Goal: Find specific page/section: Find specific page/section

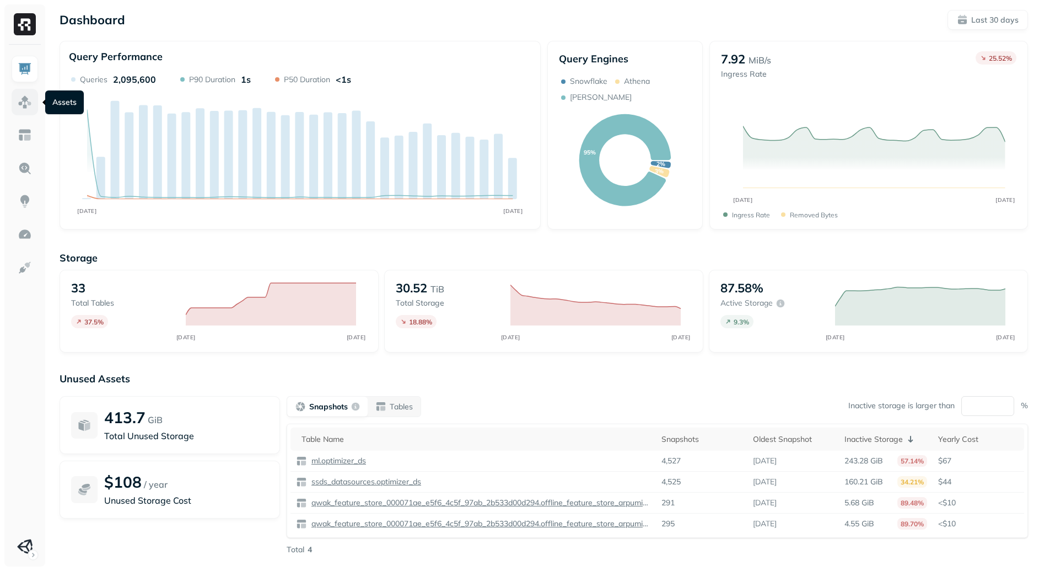
click at [25, 105] on img at bounding box center [25, 102] width 14 height 14
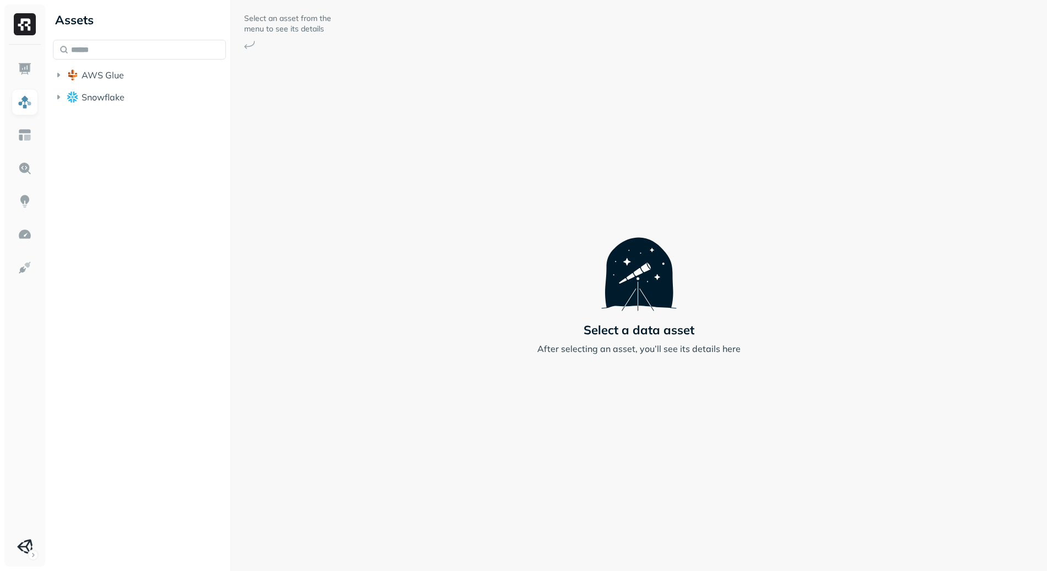
click at [126, 84] on li "AWS Glue" at bounding box center [139, 76] width 173 height 20
click at [126, 80] on button "AWS Glue" at bounding box center [139, 75] width 173 height 18
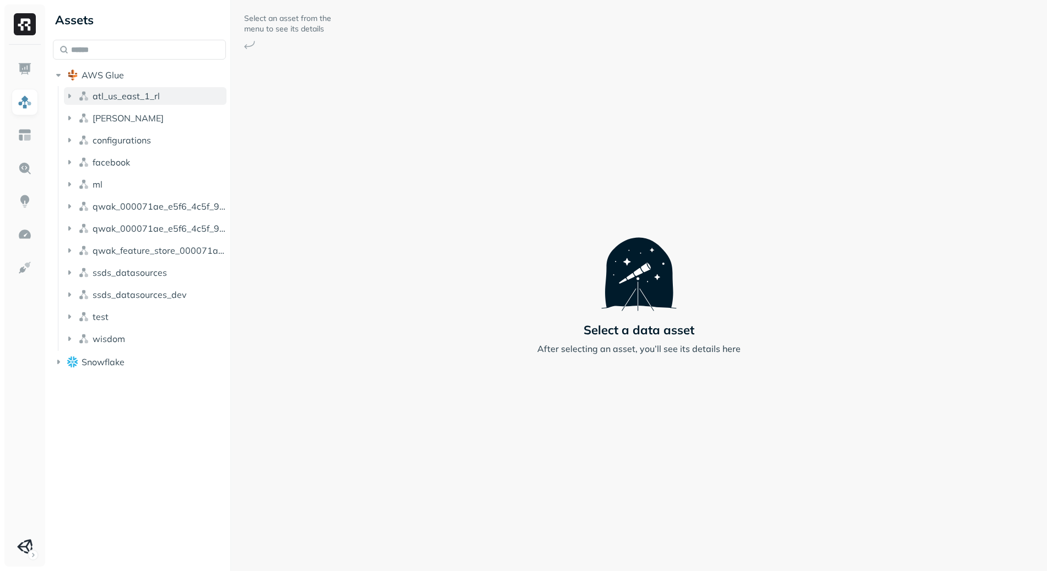
click at [128, 93] on span "atl_us_east_1_rl" at bounding box center [126, 95] width 67 height 11
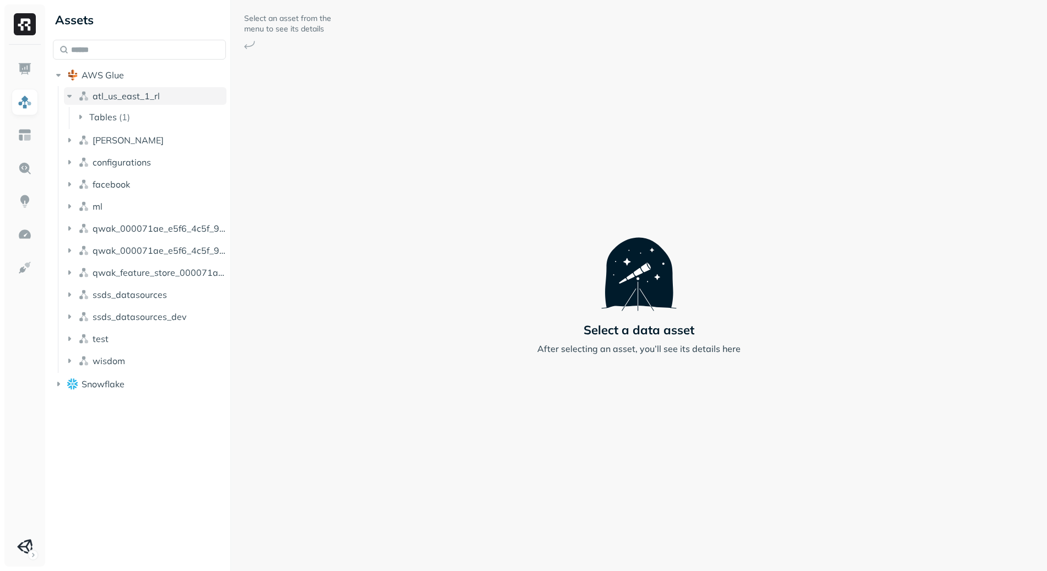
click at [135, 90] on span "atl_us_east_1_rl" at bounding box center [126, 95] width 67 height 11
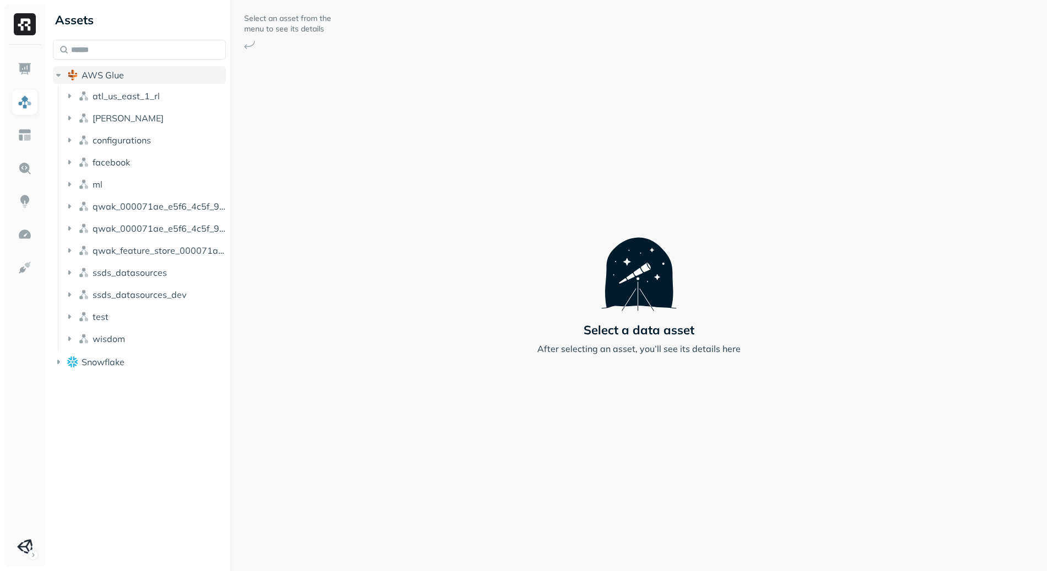
click at [131, 80] on button "AWS Glue" at bounding box center [139, 75] width 173 height 18
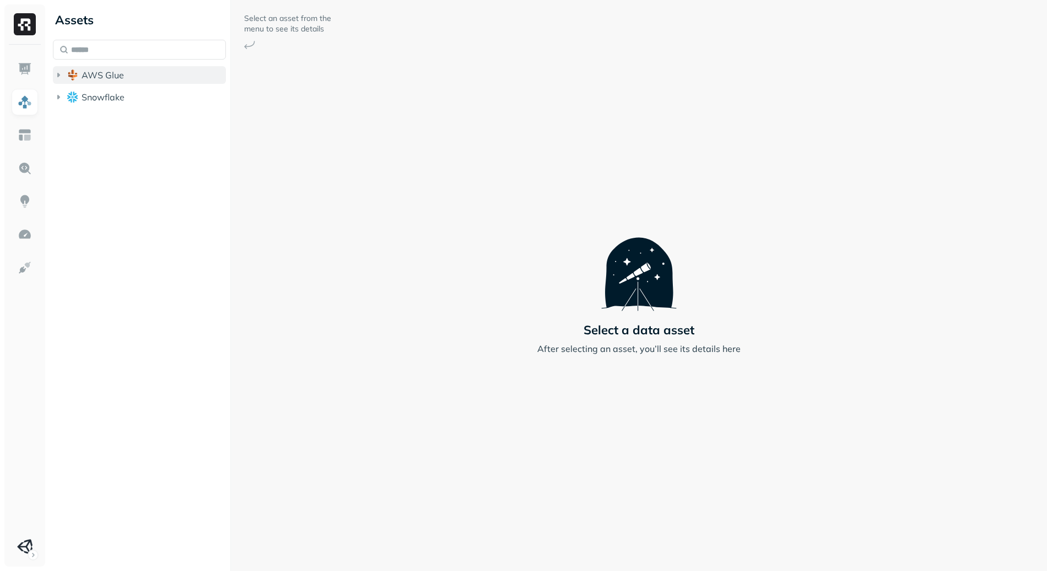
click at [142, 73] on button "AWS Glue" at bounding box center [139, 75] width 173 height 18
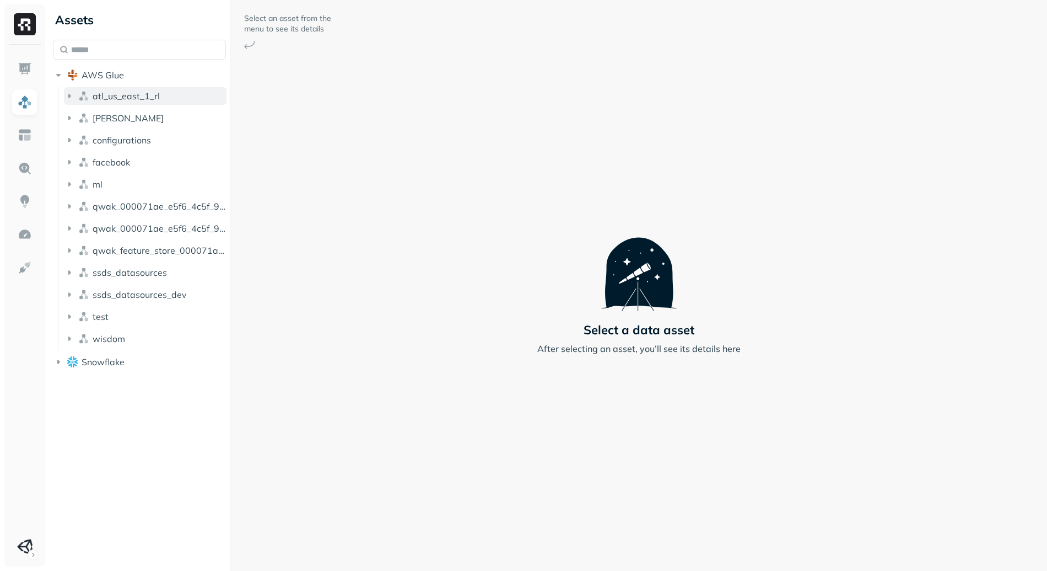
click at [133, 93] on span "atl_us_east_1_rl" at bounding box center [126, 95] width 67 height 11
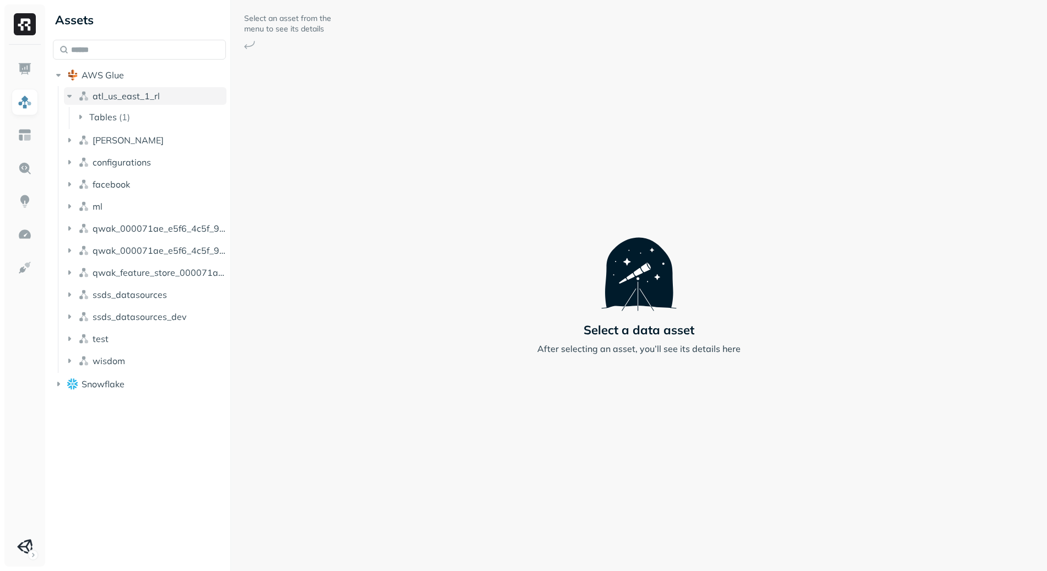
click at [143, 91] on span "atl_us_east_1_rl" at bounding box center [126, 95] width 67 height 11
